Goal: Transaction & Acquisition: Obtain resource

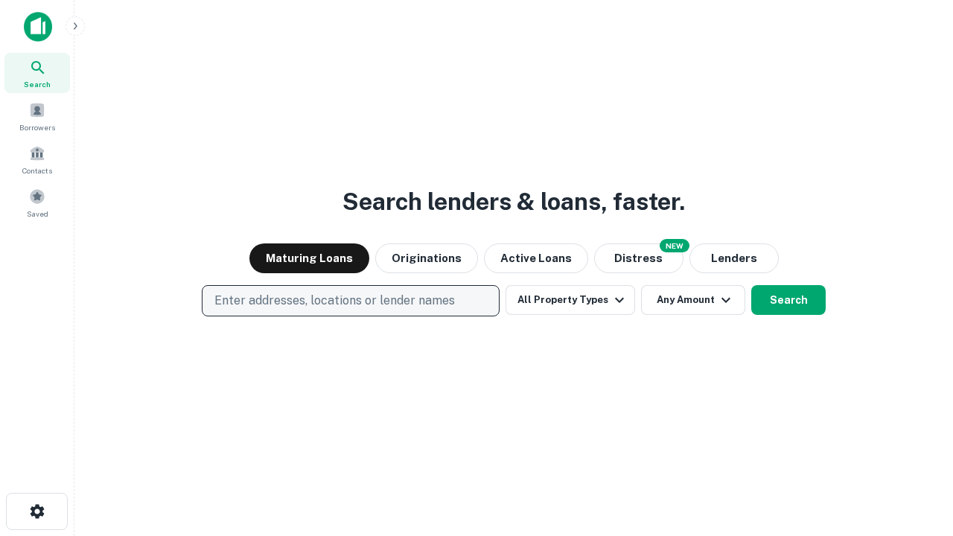
click at [350, 301] on p "Enter addresses, locations or lender names" at bounding box center [334, 301] width 240 height 18
type input "**********"
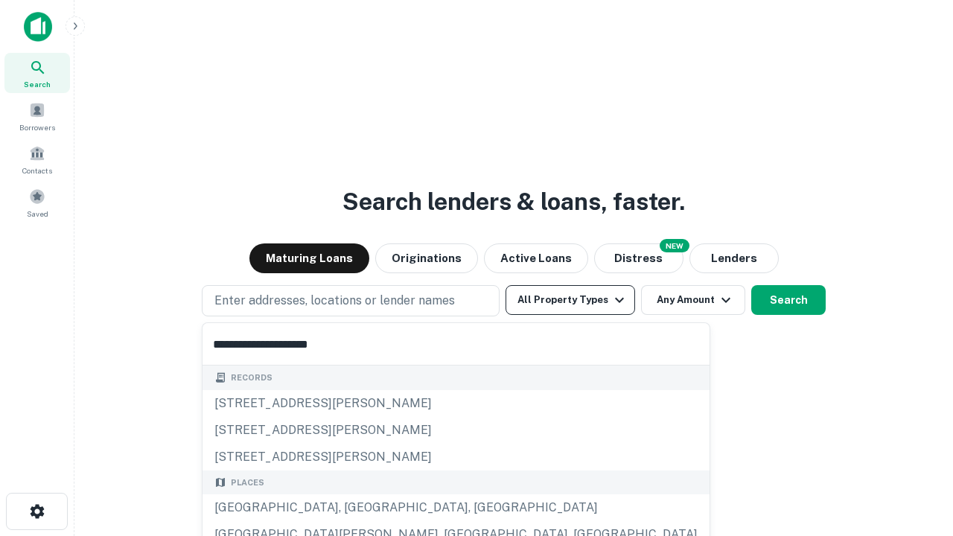
click at [356, 508] on div "[GEOGRAPHIC_DATA], [GEOGRAPHIC_DATA], [GEOGRAPHIC_DATA]" at bounding box center [456, 507] width 507 height 27
click at [570, 300] on button "All Property Types" at bounding box center [571, 300] width 130 height 30
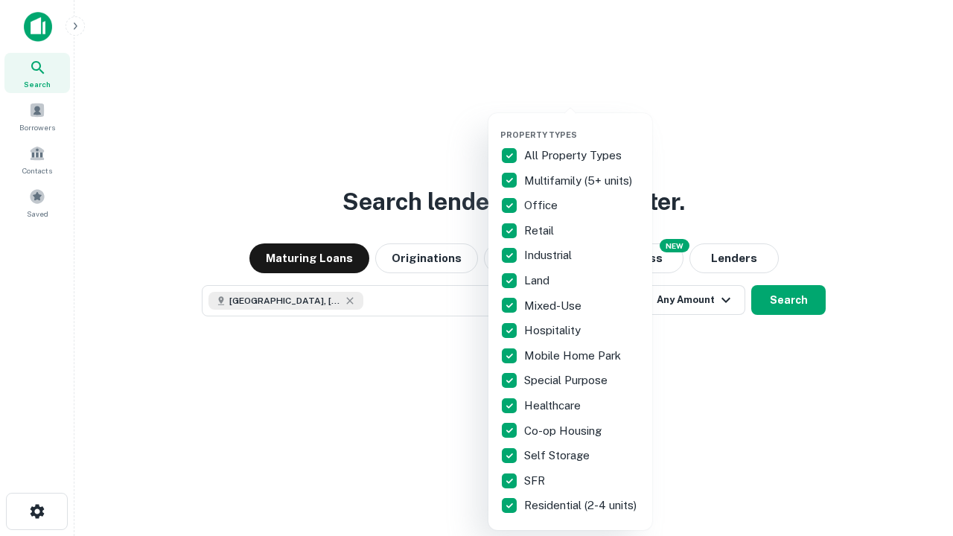
click at [582, 125] on button "button" at bounding box center [582, 125] width 164 height 1
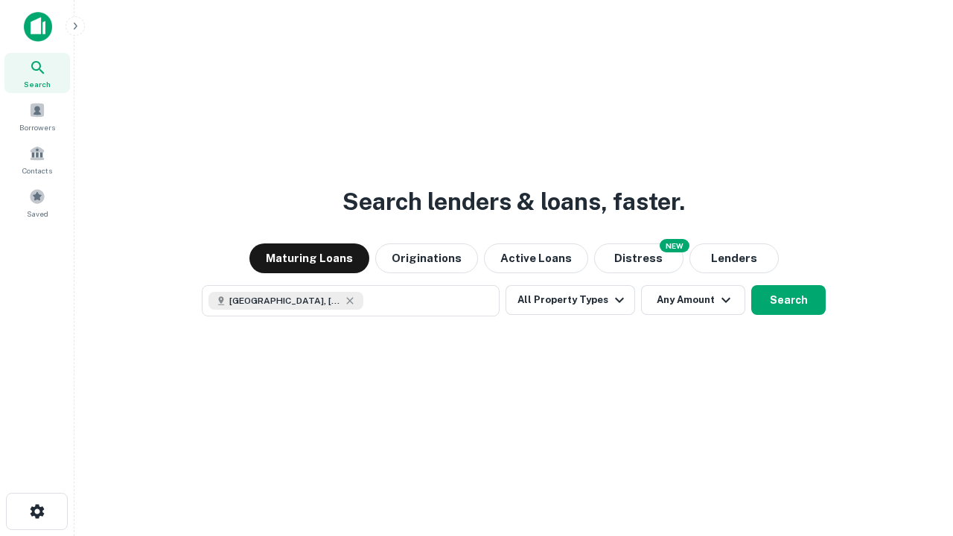
scroll to position [24, 0]
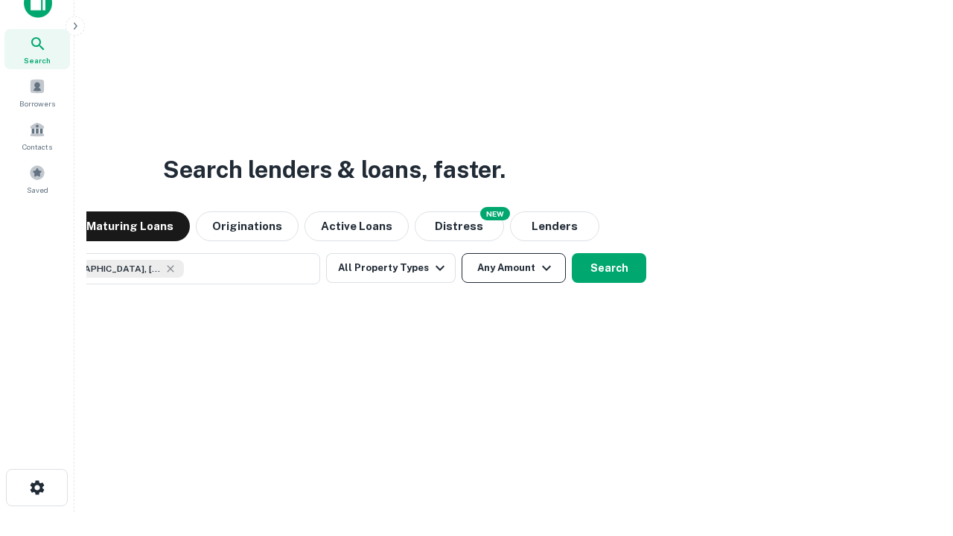
click at [462, 253] on button "Any Amount" at bounding box center [514, 268] width 104 height 30
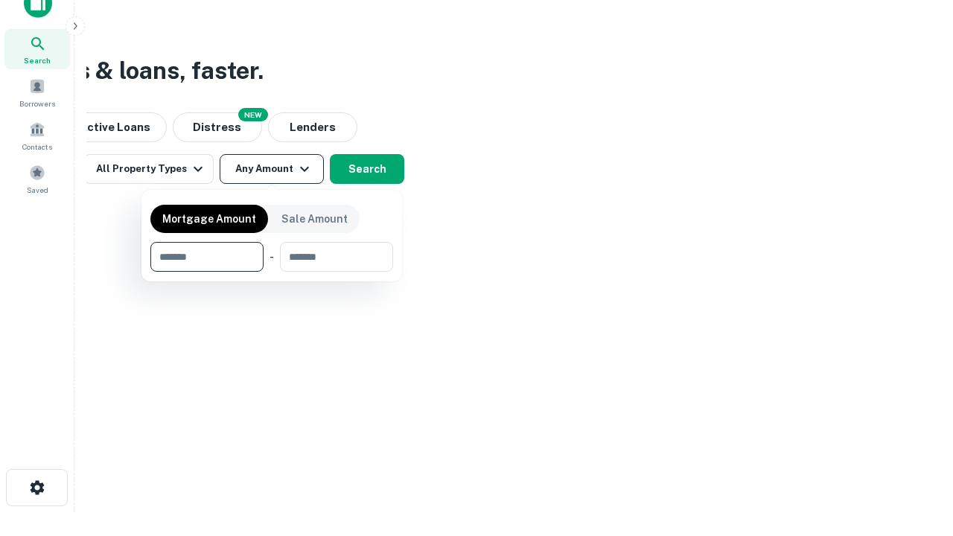
type input "*******"
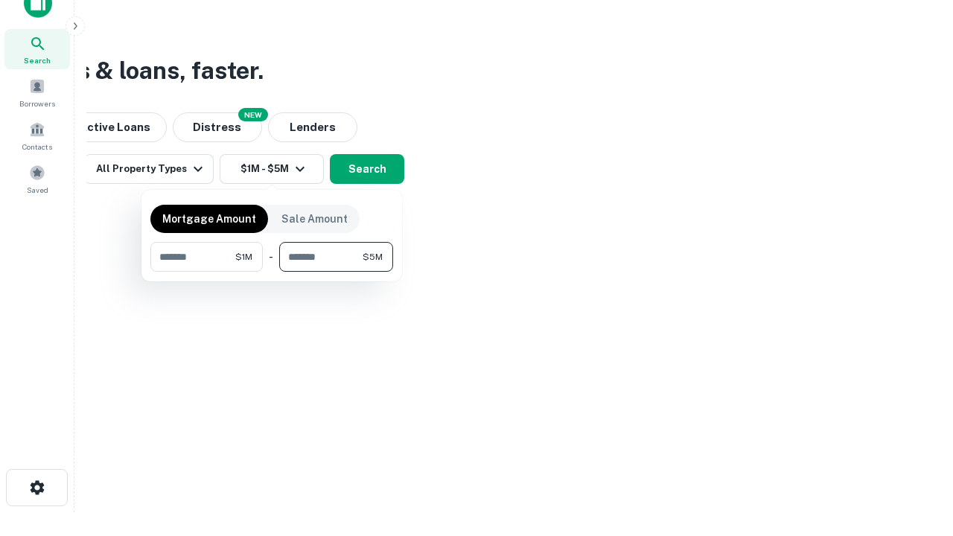
type input "*******"
click at [272, 272] on button "button" at bounding box center [271, 272] width 243 height 1
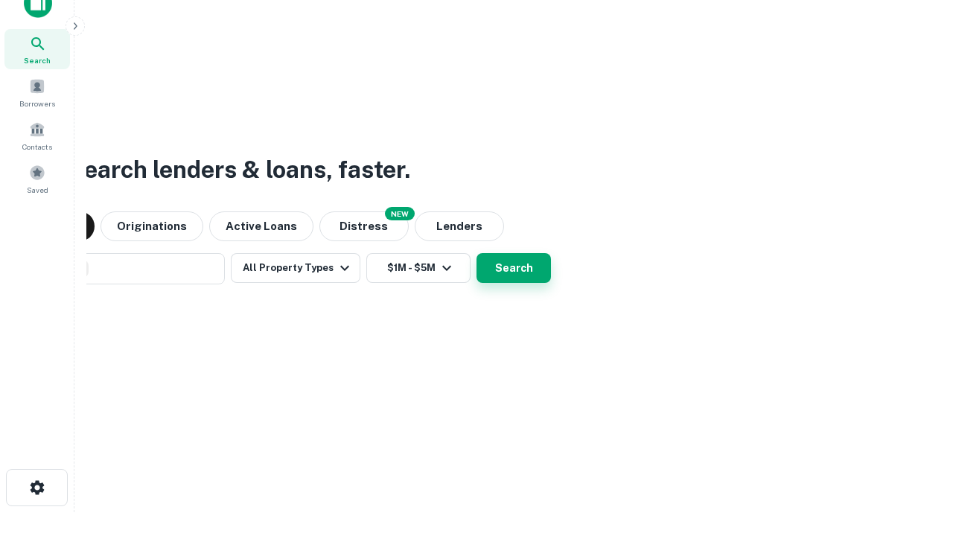
click at [476, 253] on button "Search" at bounding box center [513, 268] width 74 height 30
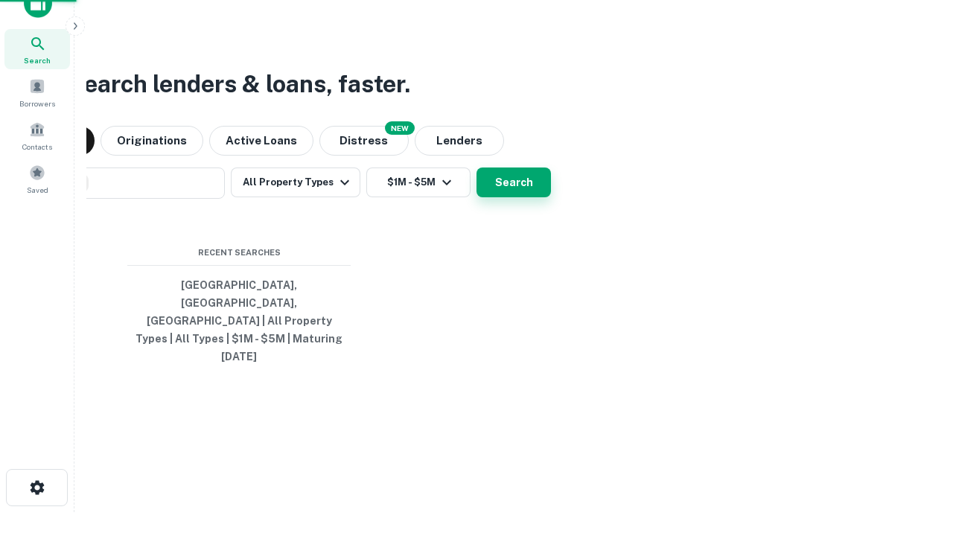
scroll to position [39, 421]
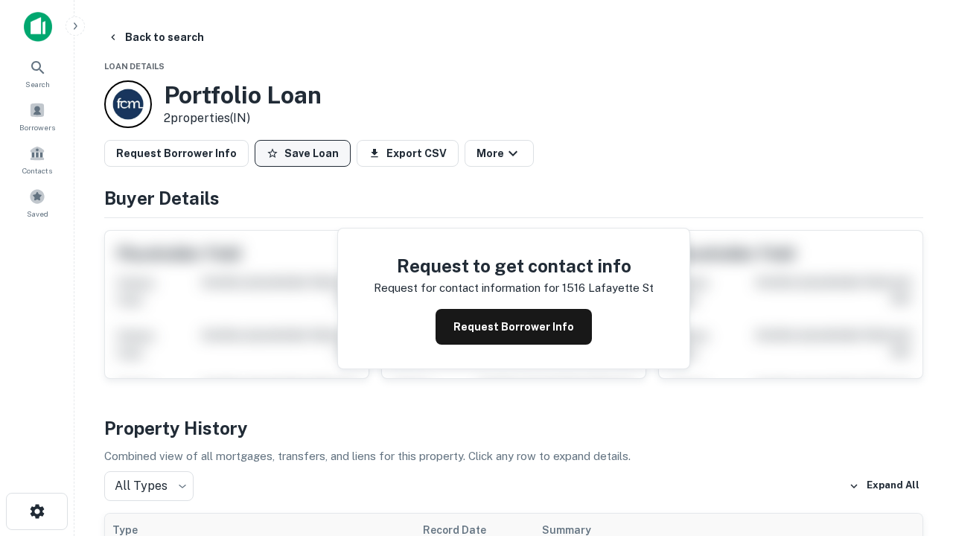
click at [302, 153] on button "Save Loan" at bounding box center [303, 153] width 96 height 27
click at [306, 153] on button "Save Loan" at bounding box center [303, 153] width 96 height 27
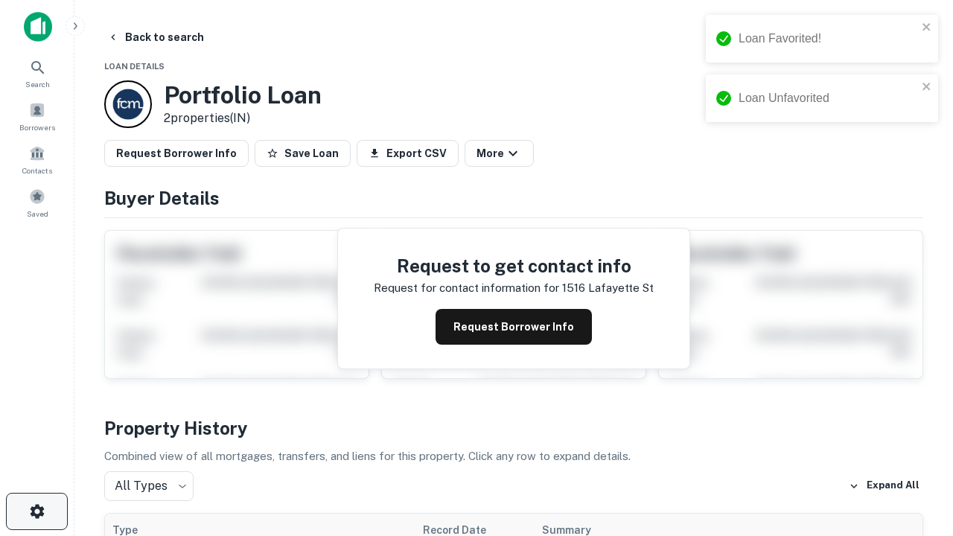
click at [36, 511] on icon "button" at bounding box center [37, 512] width 18 height 18
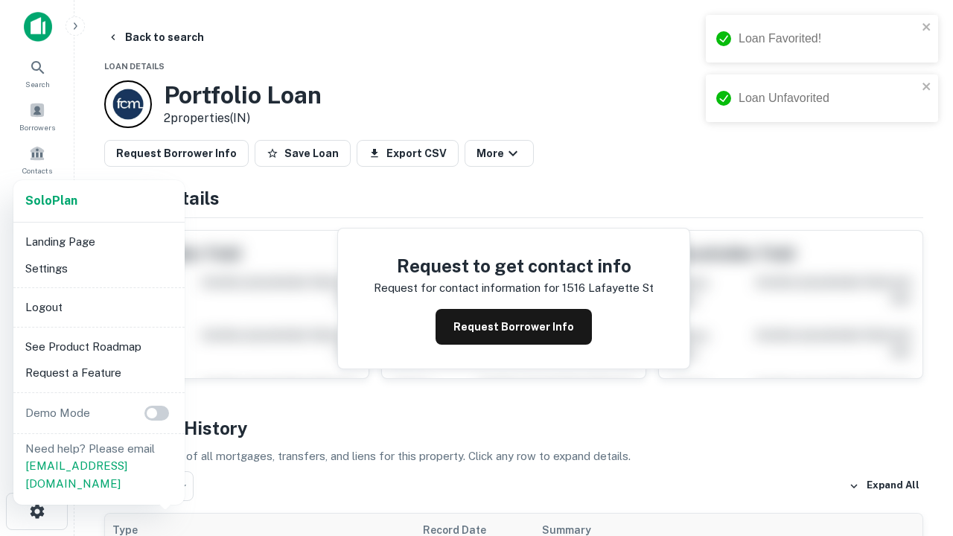
click at [98, 307] on li "Logout" at bounding box center [98, 307] width 159 height 27
